Goal: Task Accomplishment & Management: Use online tool/utility

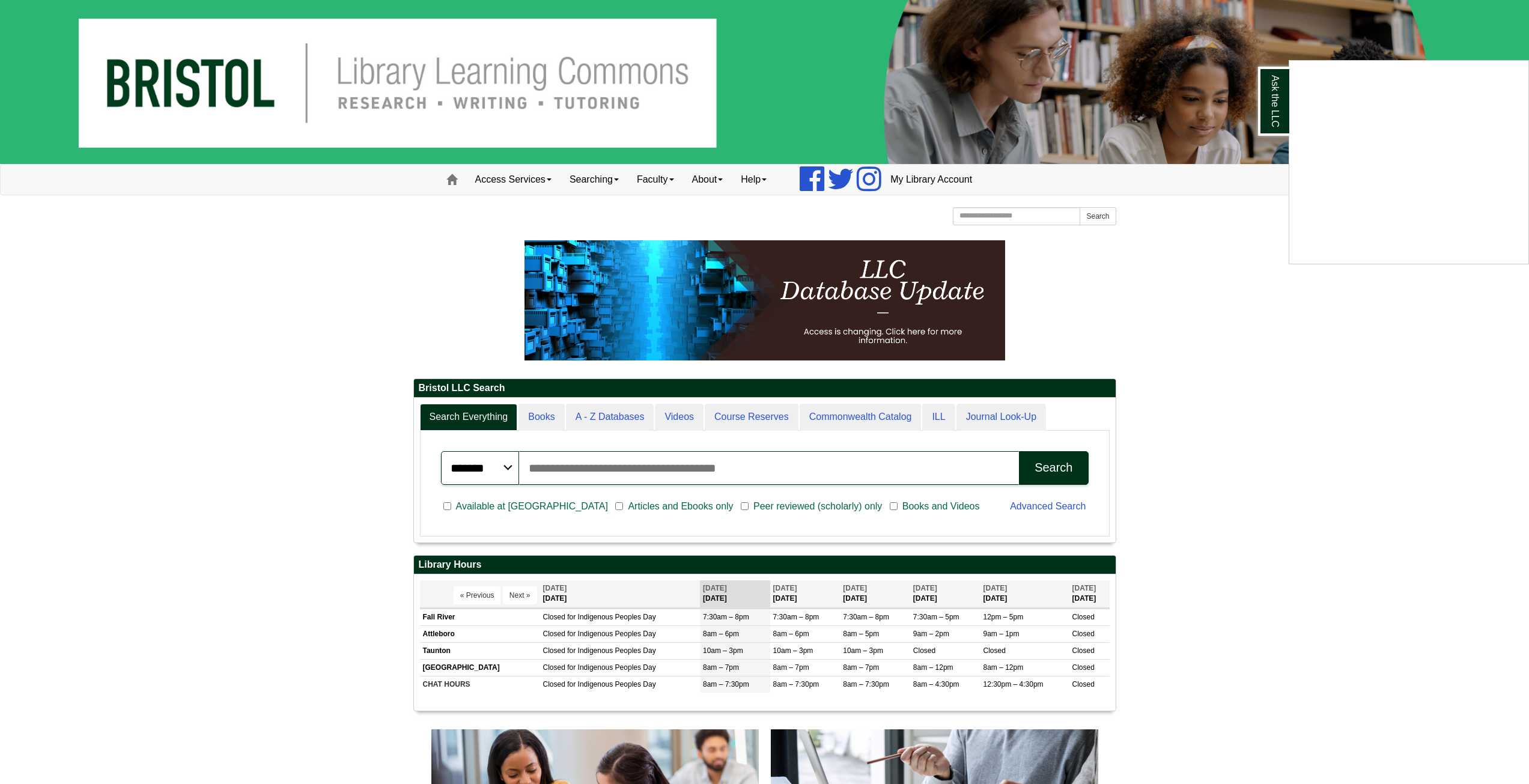
click at [536, 175] on div "Ask the LLC" at bounding box center [764, 392] width 1529 height 784
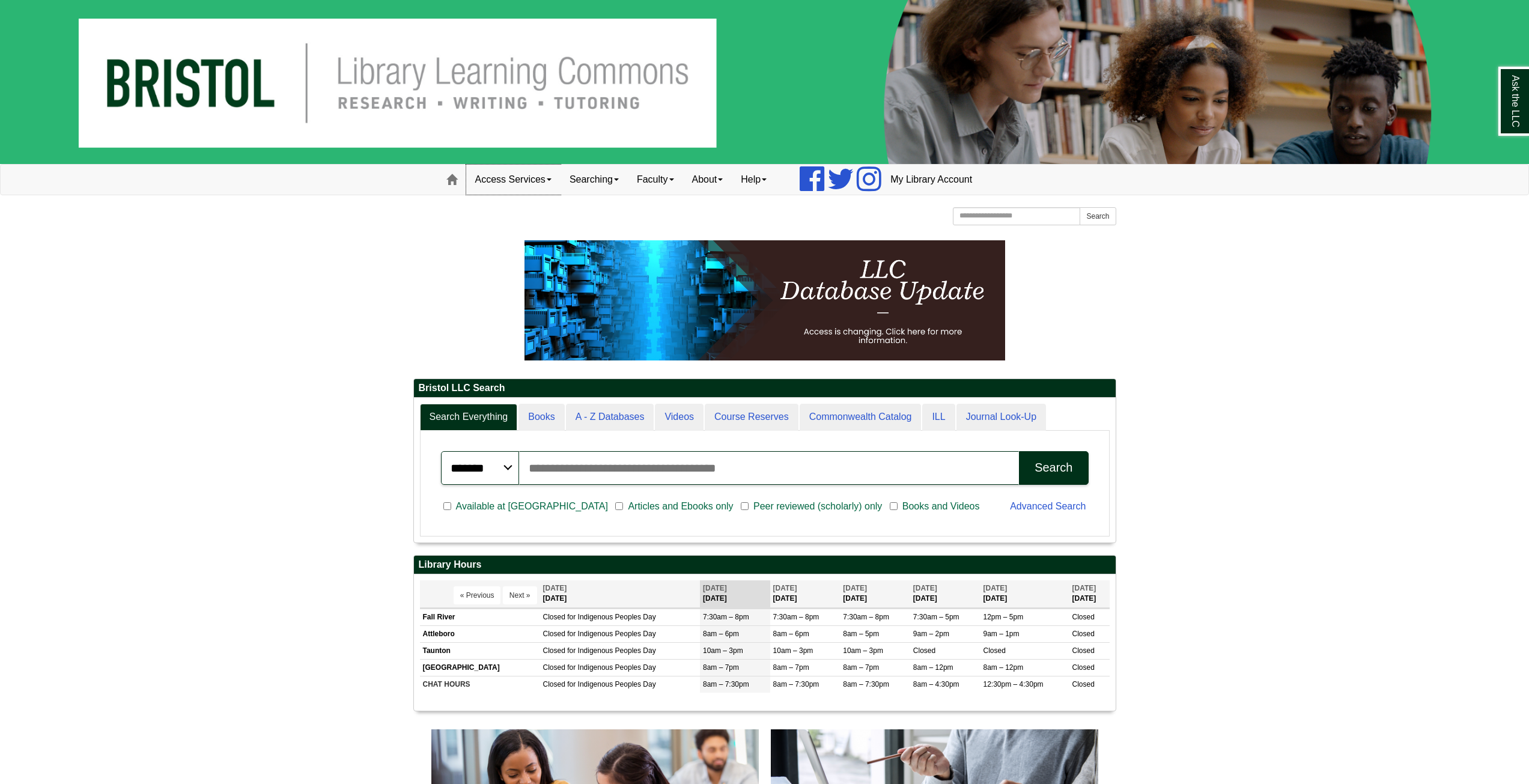
click at [544, 180] on link "Access Services" at bounding box center [513, 180] width 94 height 30
click at [714, 186] on link "About" at bounding box center [708, 180] width 50 height 30
click at [770, 183] on link "Help" at bounding box center [754, 180] width 44 height 30
click at [302, 262] on body "Skip to Main Content Toggle navigation Home Access Services Access Services Pol…" at bounding box center [764, 788] width 1529 height 1576
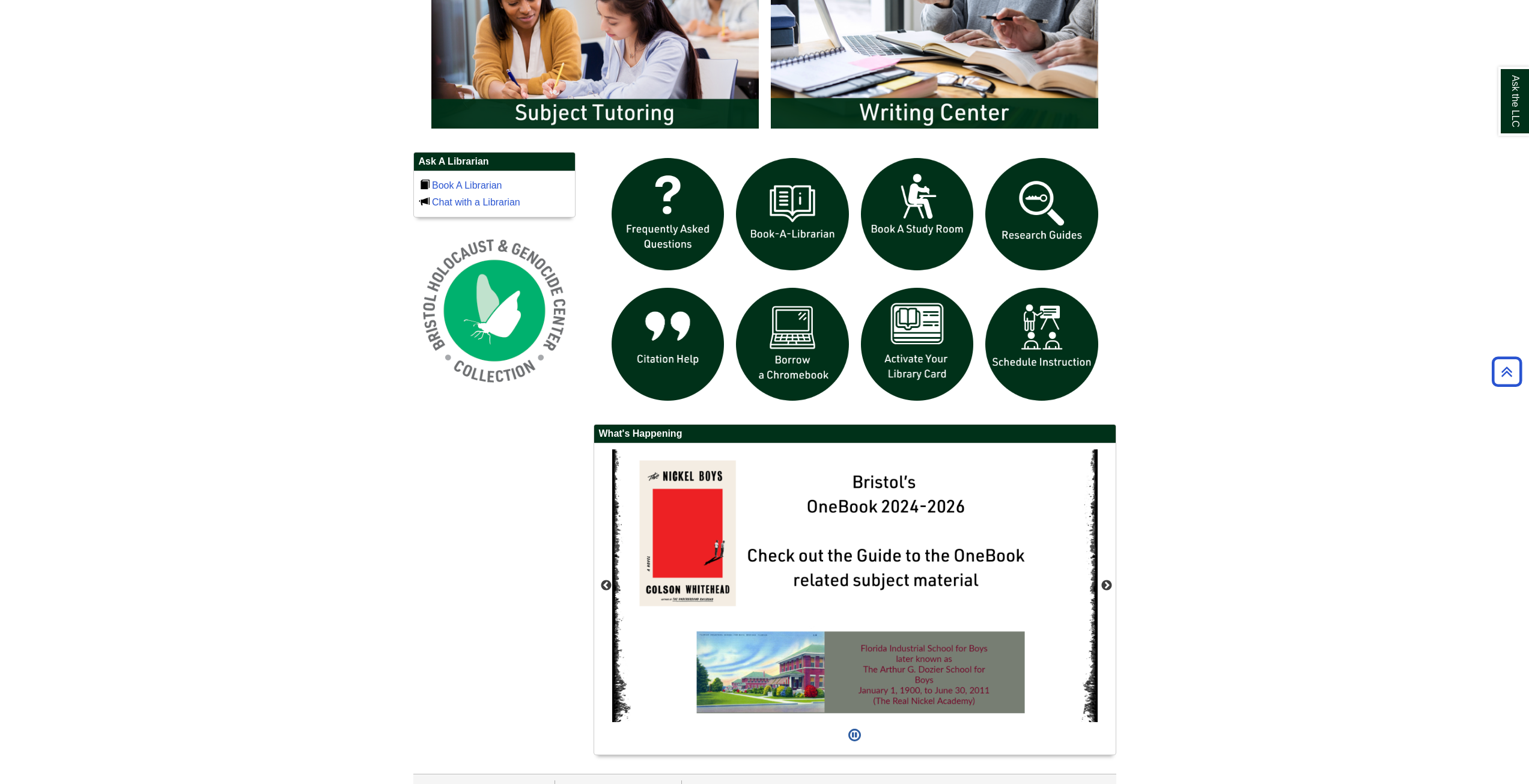
scroll to position [792, 0]
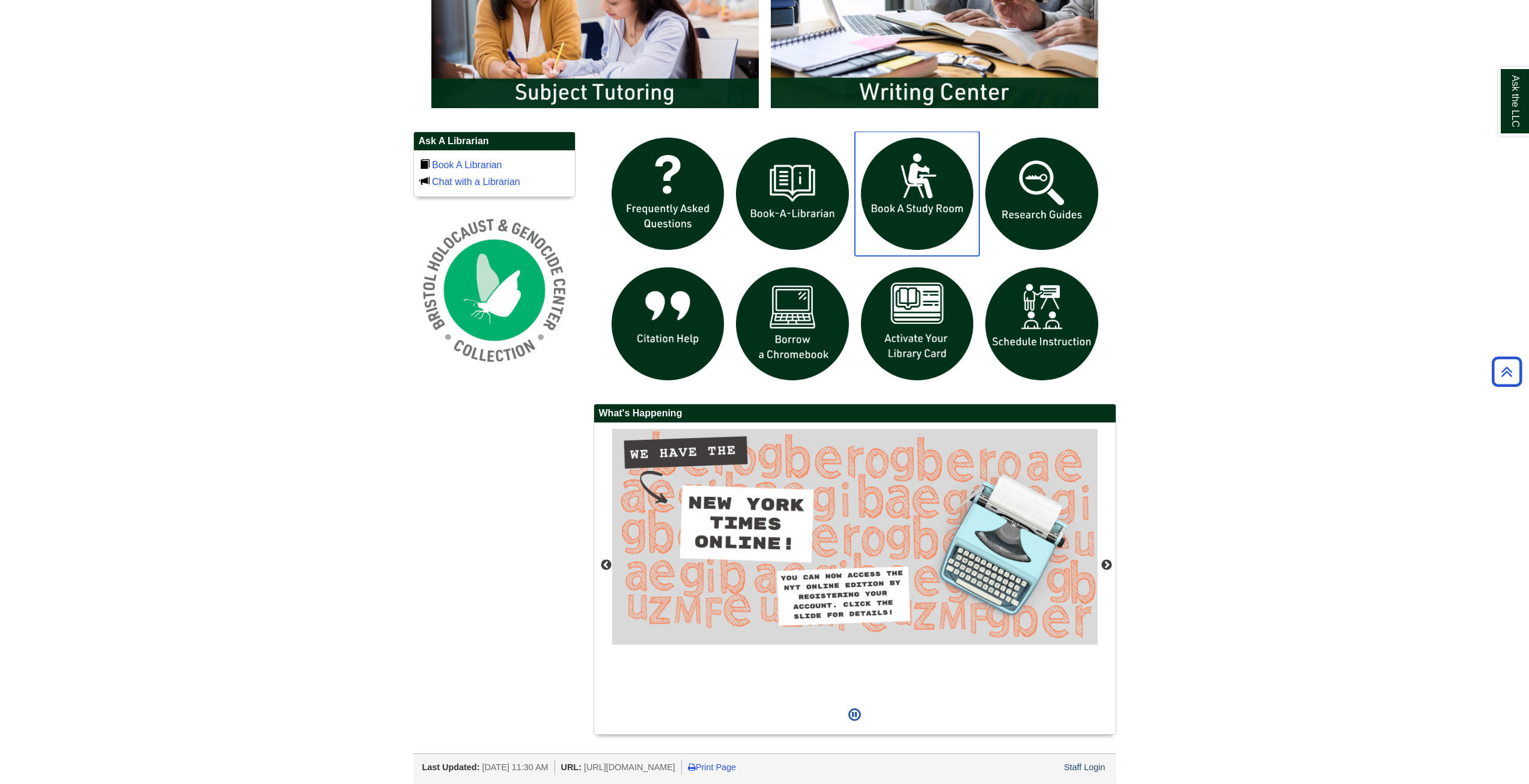
click at [921, 204] on img "slideshow" at bounding box center [918, 194] width 125 height 125
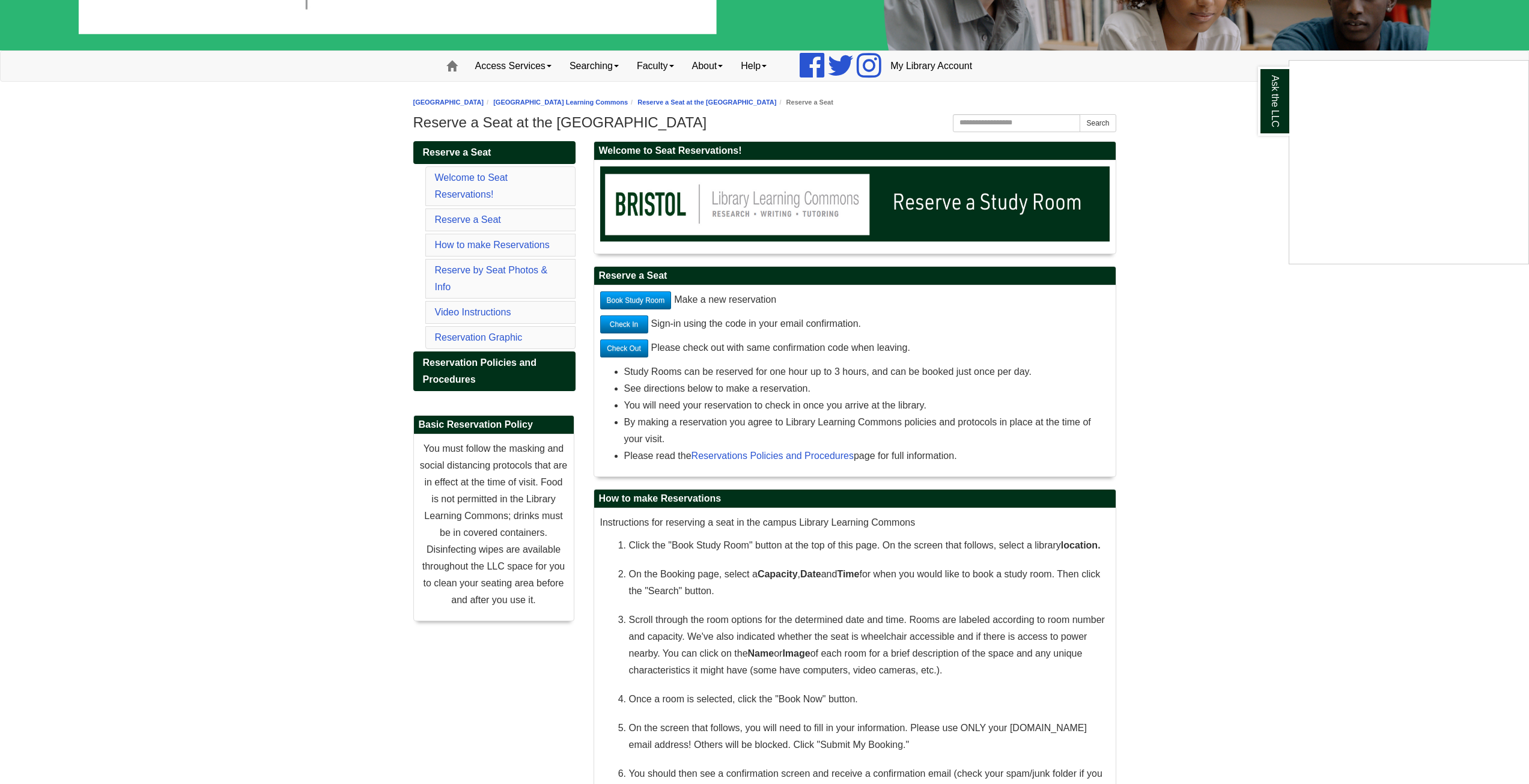
scroll to position [120, 0]
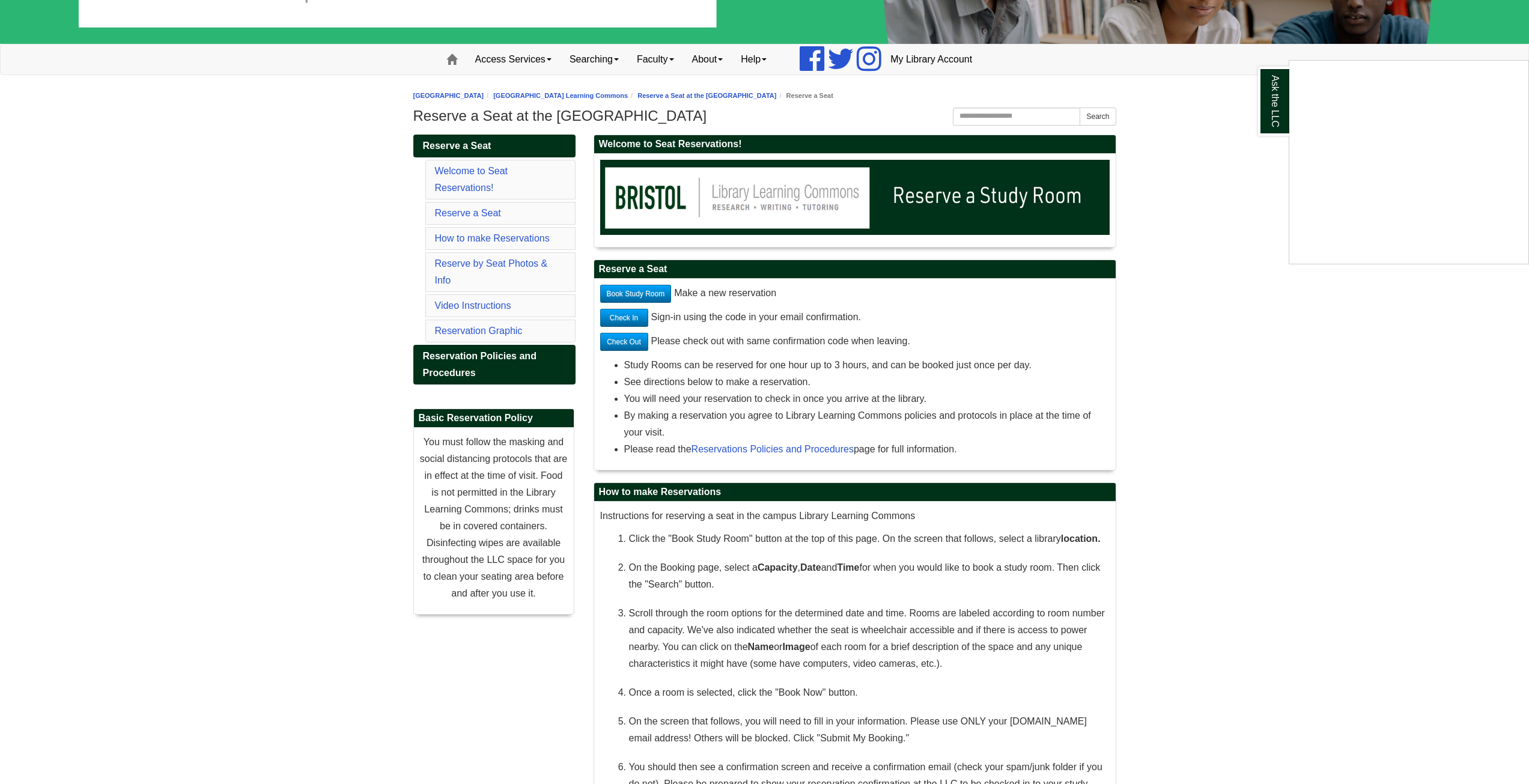
click at [657, 292] on div "Ask the LLC" at bounding box center [764, 392] width 1529 height 784
click at [657, 292] on link "Book Study Room" at bounding box center [636, 294] width 71 height 18
click at [448, 277] on link "Reserve by Seat Photos & Info" at bounding box center [491, 272] width 113 height 27
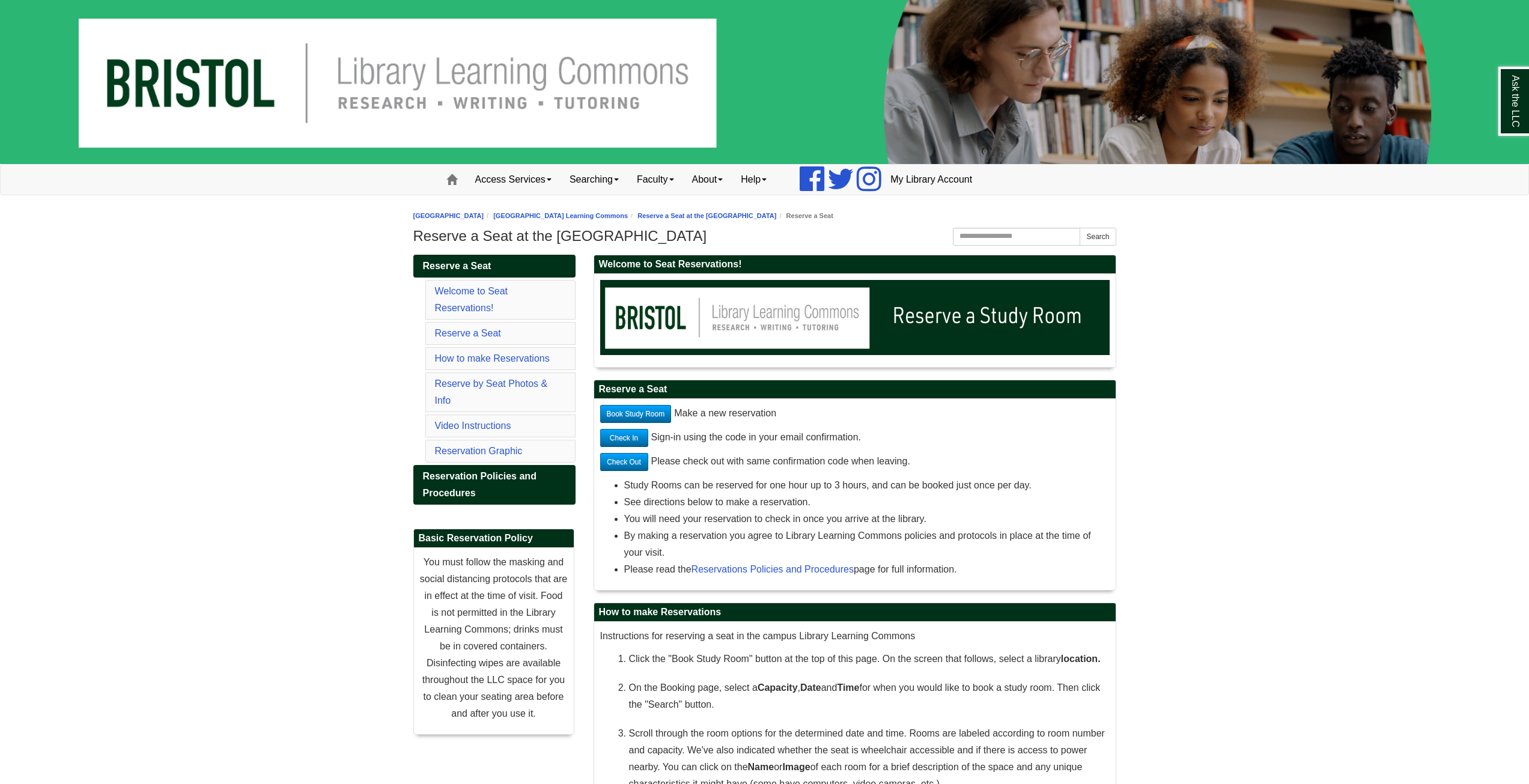
scroll to position [120, 0]
